Goal: Find specific page/section: Find specific page/section

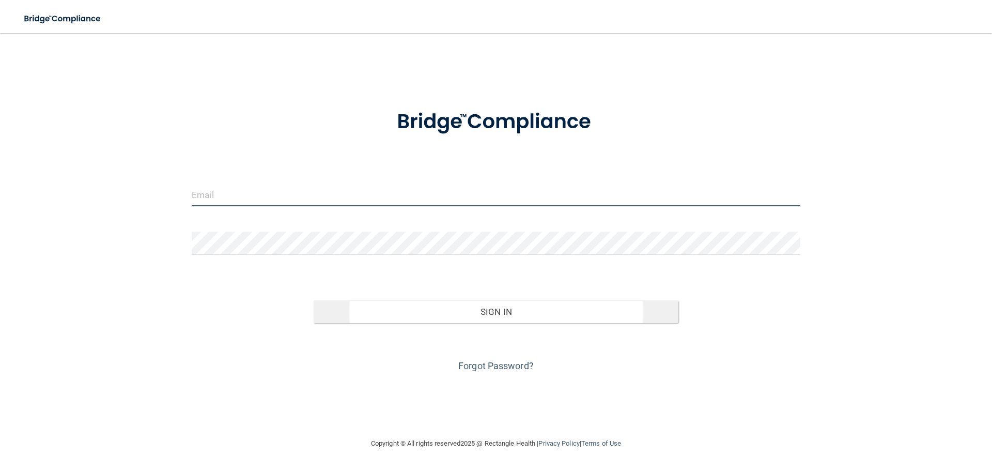
type input "[EMAIL_ADDRESS][DOMAIN_NAME]"
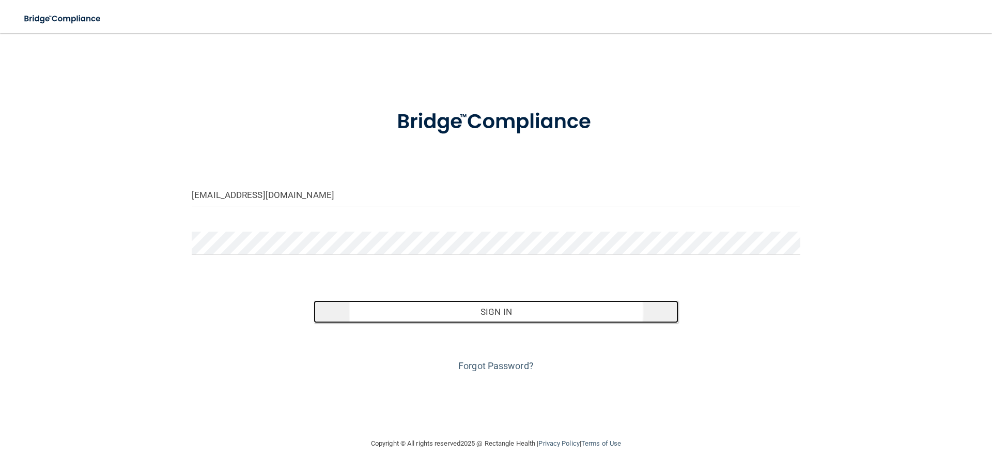
click at [426, 317] on button "Sign In" at bounding box center [496, 311] width 365 height 23
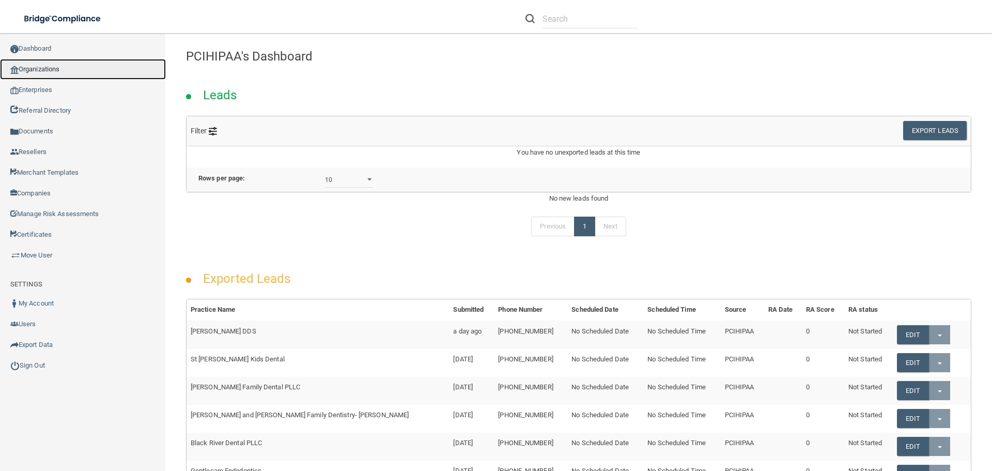
click at [52, 65] on link "Organizations" at bounding box center [83, 69] width 166 height 21
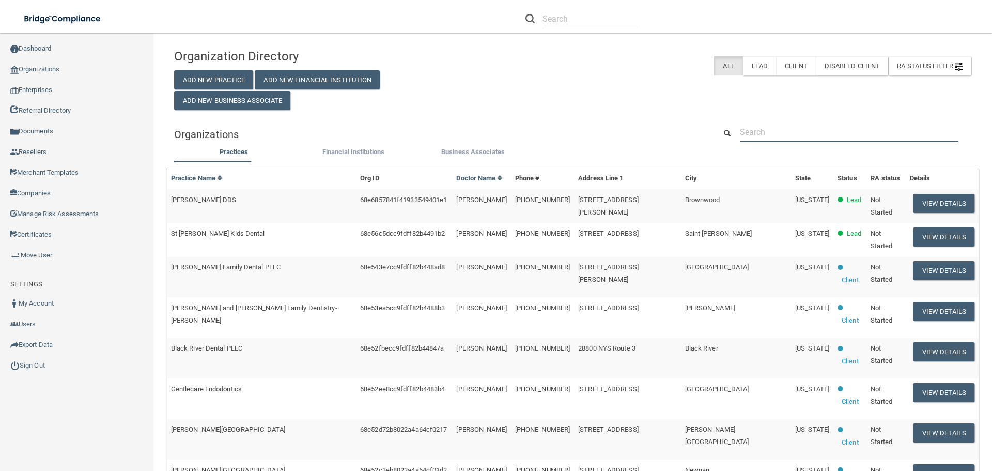
paste input "[PERSON_NAME] DDS PLLC"
type input "[PERSON_NAME] DDS PLLC"
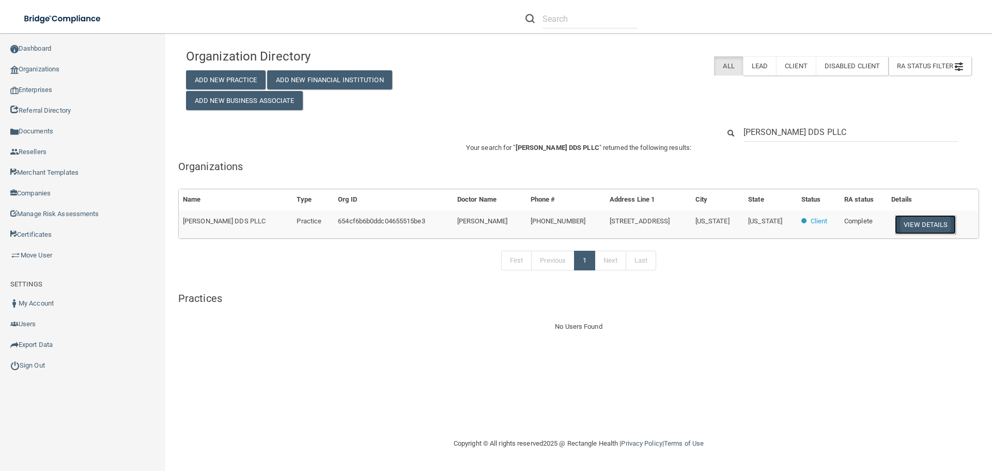
click at [916, 225] on button "View Details" at bounding box center [925, 224] width 61 height 19
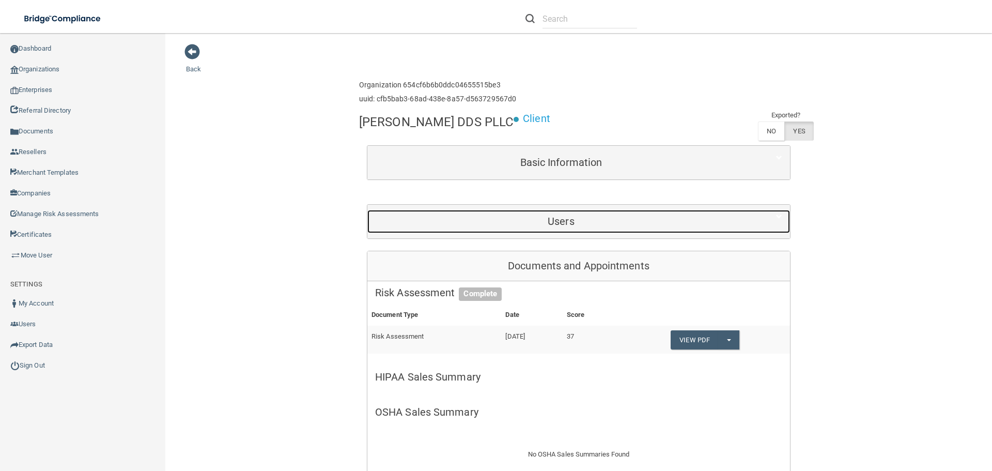
click at [586, 223] on h5 "Users" at bounding box center [561, 220] width 372 height 11
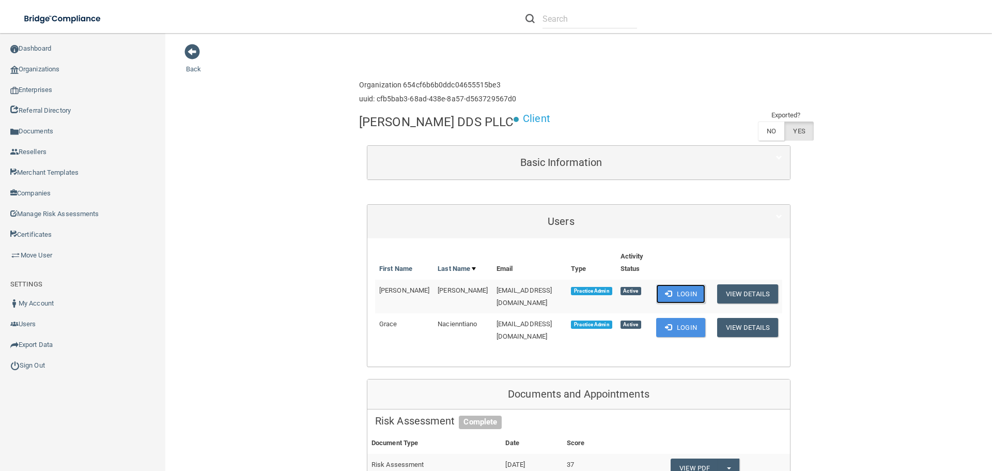
click at [665, 290] on span at bounding box center [668, 293] width 7 height 7
click at [44, 368] on link "Sign Out" at bounding box center [83, 365] width 166 height 21
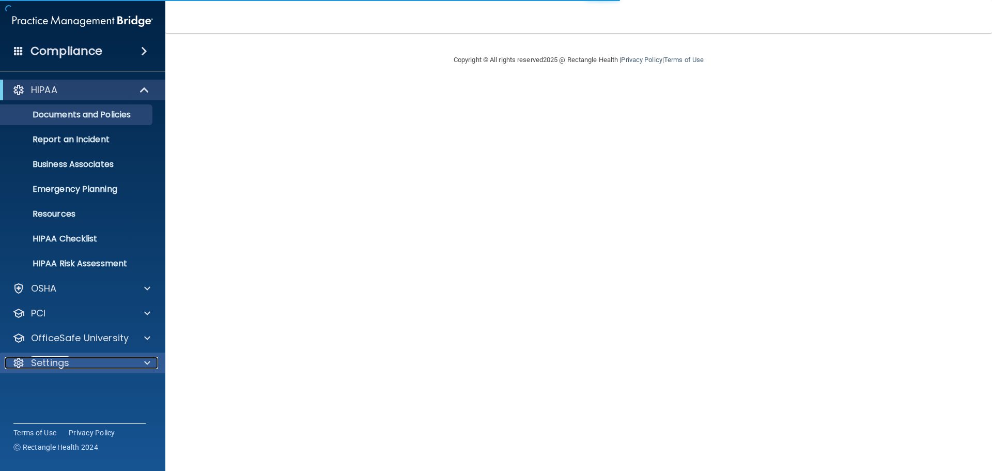
click at [150, 362] on span at bounding box center [147, 363] width 6 height 12
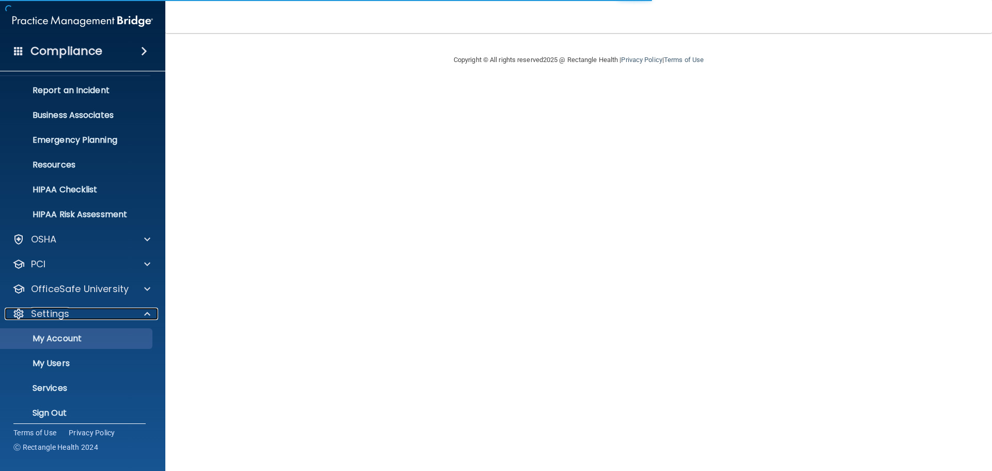
scroll to position [52, 0]
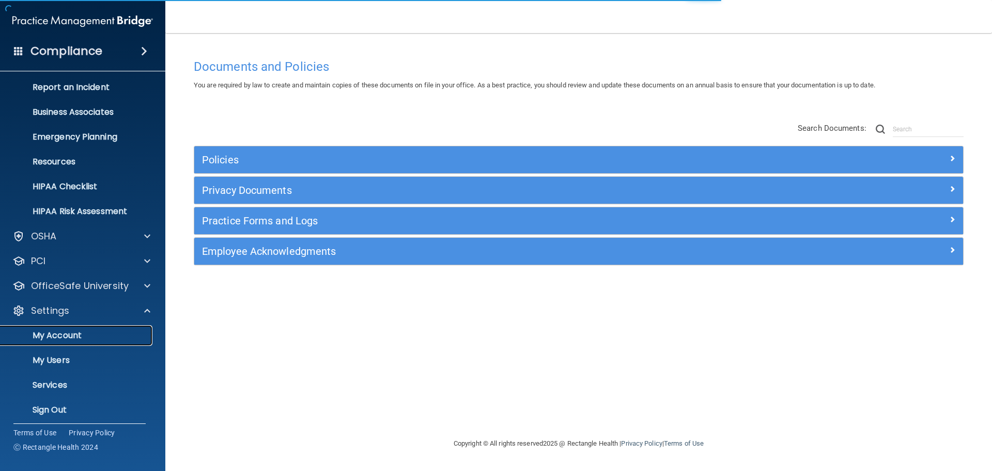
click at [70, 339] on p "My Account" at bounding box center [77, 335] width 141 height 10
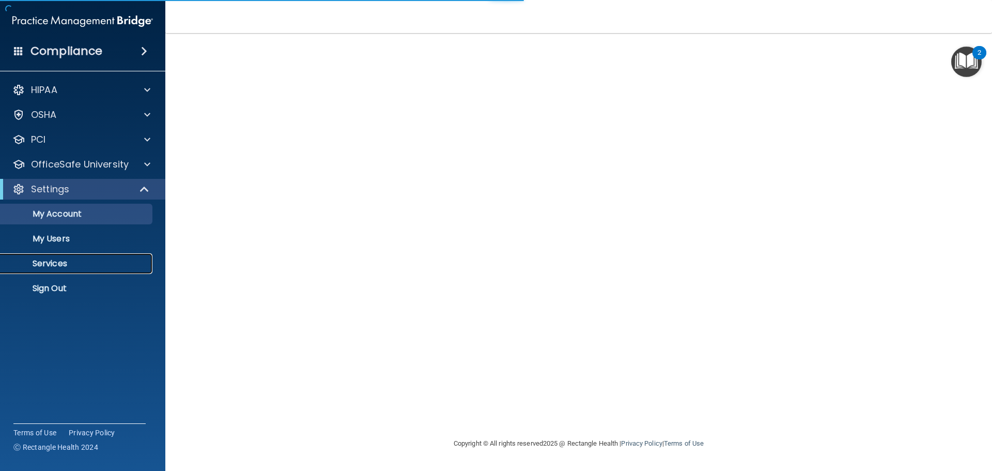
click at [59, 267] on p "Services" at bounding box center [77, 263] width 141 height 10
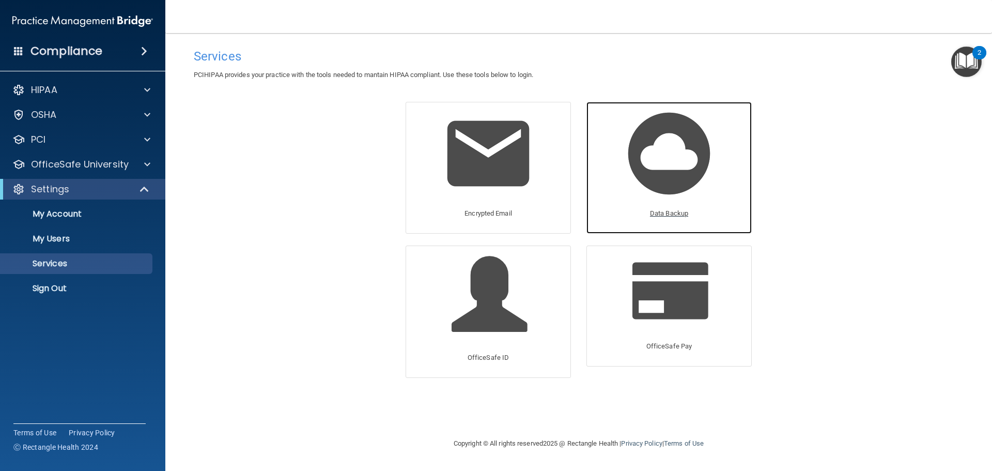
click at [671, 210] on p "Data Backup" at bounding box center [669, 213] width 38 height 12
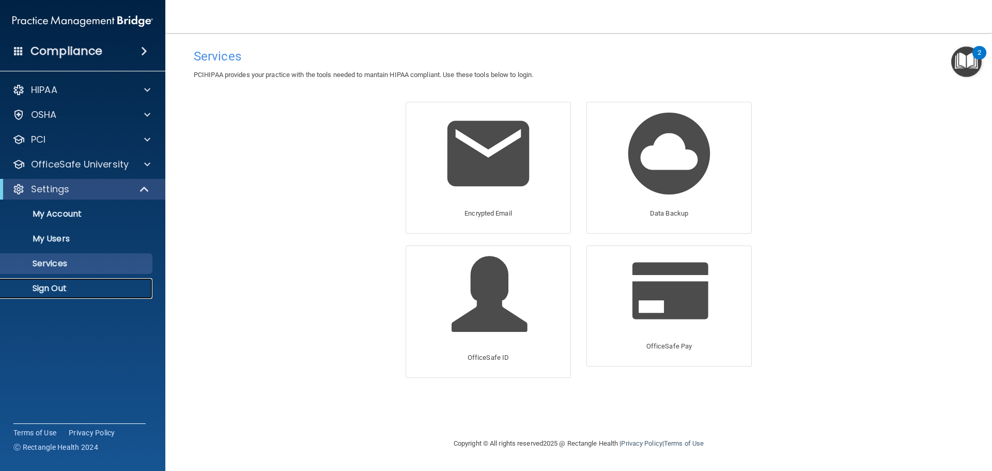
click at [52, 290] on p "Sign Out" at bounding box center [77, 288] width 141 height 10
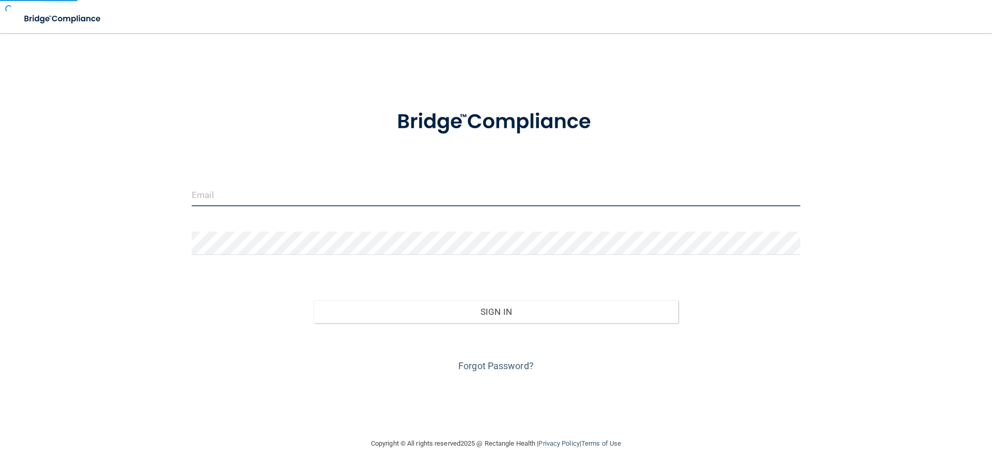
type input "[EMAIL_ADDRESS][DOMAIN_NAME]"
